Goal: Complete application form: Complete application form

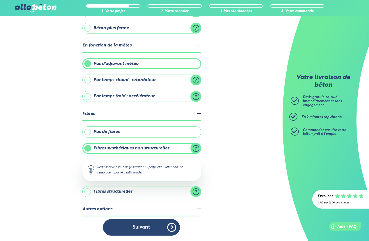
click at [196, 211] on legend "Autres options" at bounding box center [141, 210] width 119 height 14
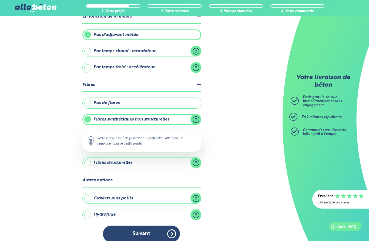
scroll to position [112, 0]
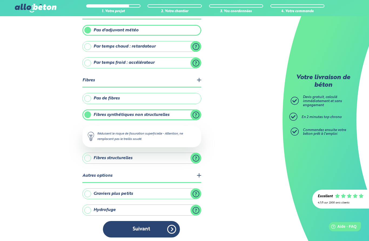
click at [148, 227] on button "Suivant" at bounding box center [141, 229] width 77 height 16
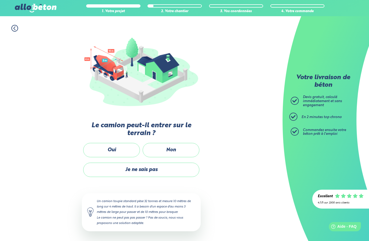
click at [179, 150] on label "Non" at bounding box center [171, 150] width 57 height 14
click at [0, 0] on input "Non" at bounding box center [0, 0] width 0 height 0
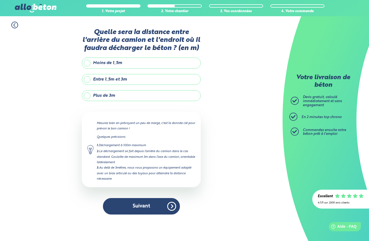
click at [90, 95] on label "Plus de 3m" at bounding box center [141, 95] width 119 height 11
click at [0, 0] on input "Plus de 3m" at bounding box center [0, 0] width 0 height 0
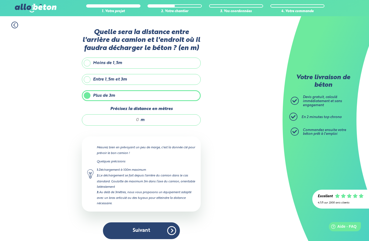
click at [139, 120] on input "Précisez la distance en mètres" at bounding box center [114, 119] width 52 height 5
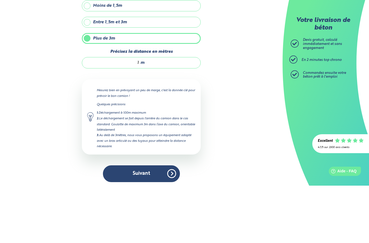
type input "10"
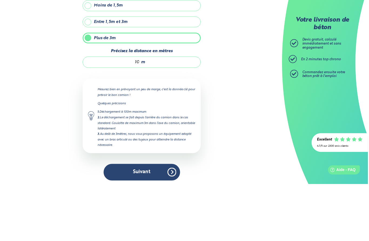
scroll to position [5, 0]
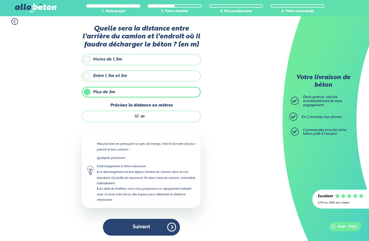
click at [151, 226] on button "Suivant" at bounding box center [141, 227] width 77 height 16
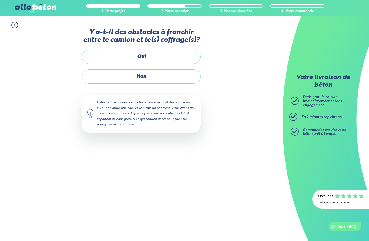
click at [146, 58] on label "Oui" at bounding box center [141, 57] width 119 height 14
click at [0, 0] on input "Oui" at bounding box center [0, 0] width 0 height 0
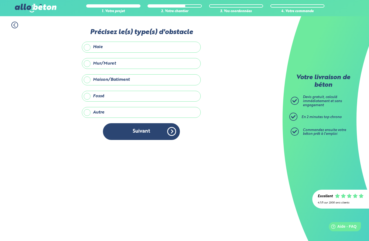
click at [124, 61] on label "Mur/Muret" at bounding box center [141, 63] width 119 height 11
click at [0, 0] on input "Mur/Muret" at bounding box center [0, 0] width 0 height 0
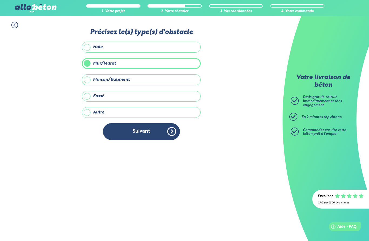
click at [149, 130] on button "Suivant" at bounding box center [141, 131] width 77 height 16
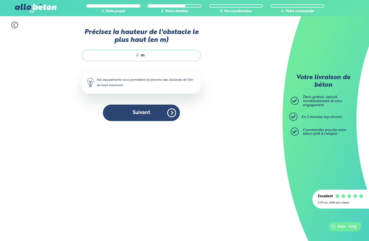
click at [140, 54] on div "m" at bounding box center [141, 55] width 119 height 11
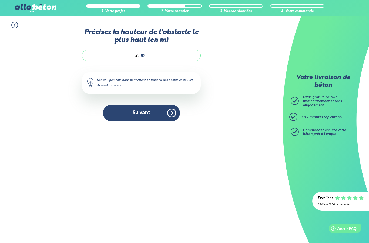
type input "2,5"
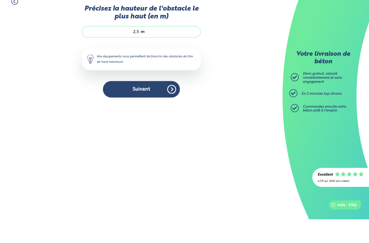
click at [147, 105] on button "Suivant" at bounding box center [141, 113] width 77 height 16
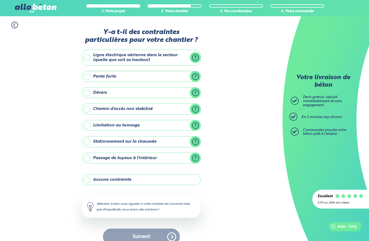
click at [90, 178] on label "Aucune contrainte" at bounding box center [141, 179] width 119 height 11
click at [0, 0] on input "Aucune contrainte" at bounding box center [0, 0] width 0 height 0
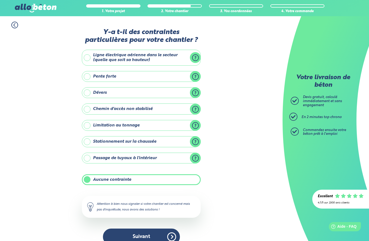
click at [155, 234] on button "Suivant" at bounding box center [141, 237] width 77 height 16
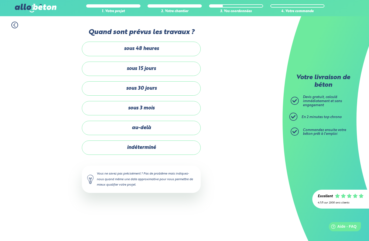
click at [166, 108] on label "sous 3 mois" at bounding box center [141, 108] width 119 height 14
click at [0, 0] on input "sous 3 mois" at bounding box center [0, 0] width 0 height 0
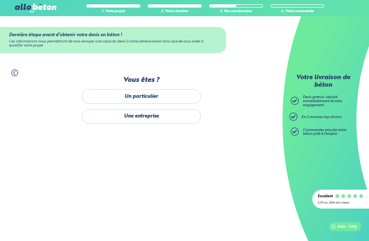
click at [153, 94] on label "Un particulier" at bounding box center [141, 97] width 119 height 14
click at [0, 0] on input "Un particulier" at bounding box center [0, 0] width 0 height 0
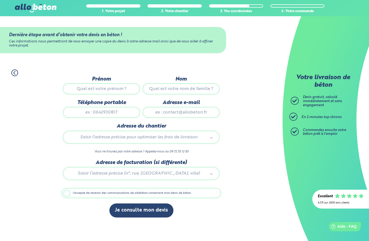
click at [115, 85] on input "Prénom" at bounding box center [101, 89] width 77 height 11
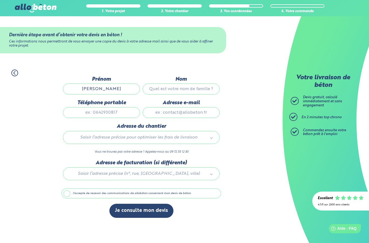
type input "[PERSON_NAME]"
click at [192, 88] on input "Nom" at bounding box center [181, 89] width 77 height 11
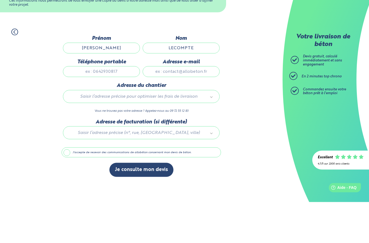
type input "LECOMPTE"
click at [114, 107] on input "Téléphone portable" at bounding box center [101, 112] width 77 height 11
type input "0607069990"
click at [196, 107] on input "Adresse e-mail" at bounding box center [181, 112] width 77 height 11
type input "F"
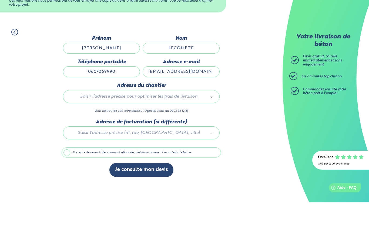
type input "[EMAIL_ADDRESS][DOMAIN_NAME]"
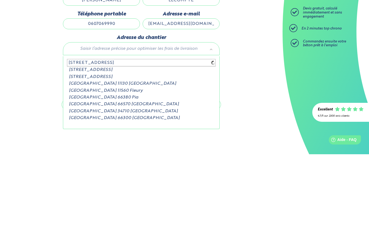
type input "[STREET_ADDRESS]"
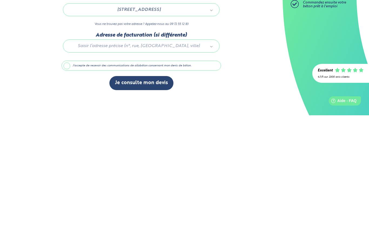
click at [71, 188] on label "J'accepte de recevoir des communications de allobéton concernant mon devis de b…" at bounding box center [142, 193] width 160 height 10
click at [0, 0] on input "J'accepte de recevoir des communications de allobéton concernant mon devis de b…" at bounding box center [0, 0] width 0 height 0
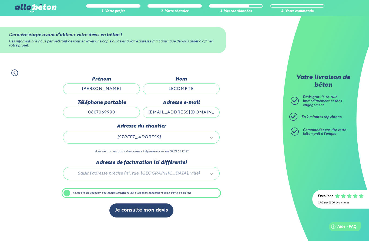
click at [161, 211] on button "Je consulte mon devis" at bounding box center [142, 211] width 64 height 14
